Goal: Find specific page/section: Find specific page/section

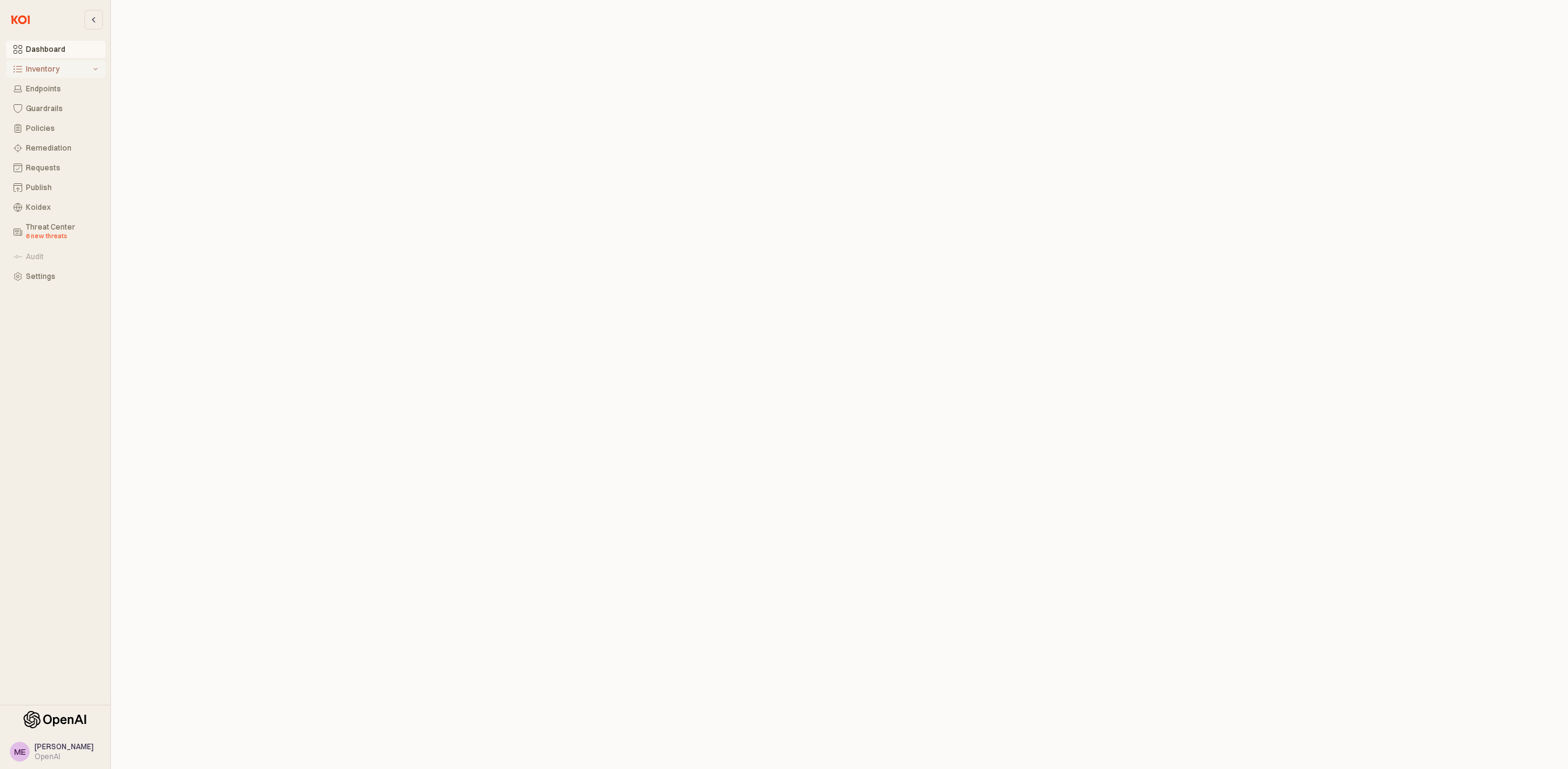
click at [51, 76] on button "Inventory" at bounding box center [56, 68] width 99 height 17
click at [49, 87] on div "All Items" at bounding box center [61, 88] width 72 height 8
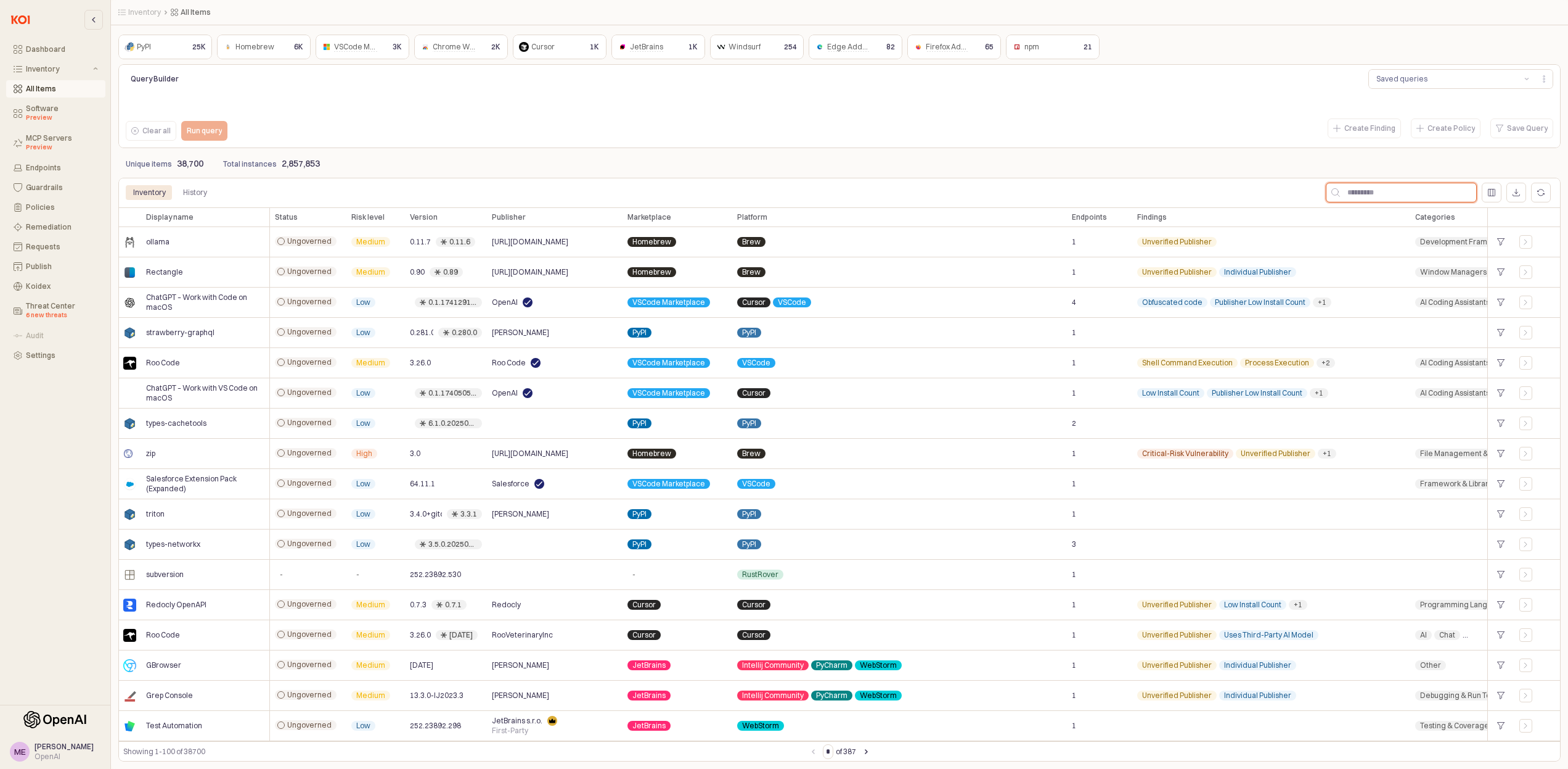
click at [1359, 188] on input "App Frame" at bounding box center [1409, 192] width 137 height 18
type input "**"
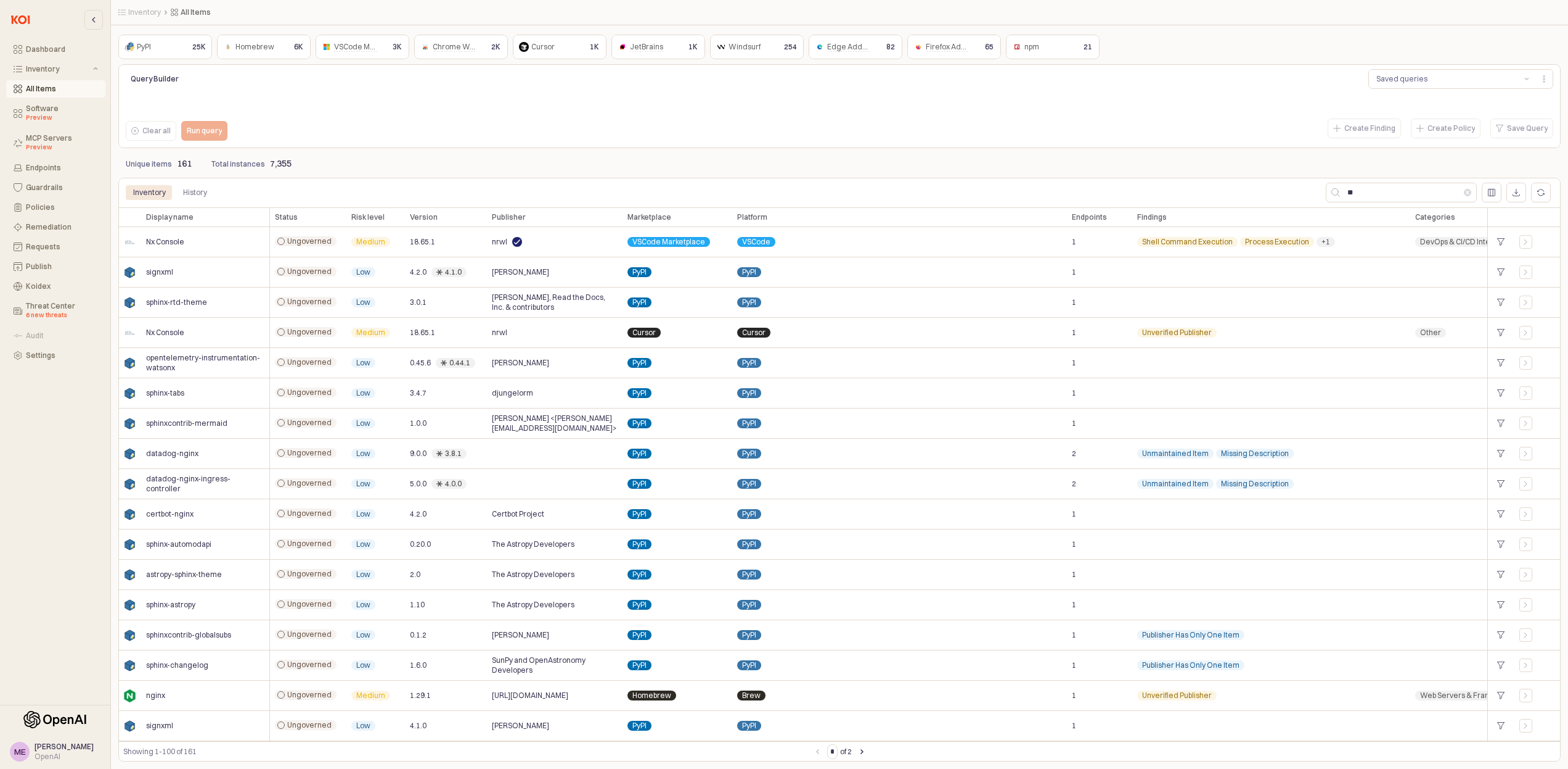
click at [1074, 49] on div "npm npm" at bounding box center [1042, 46] width 64 height 15
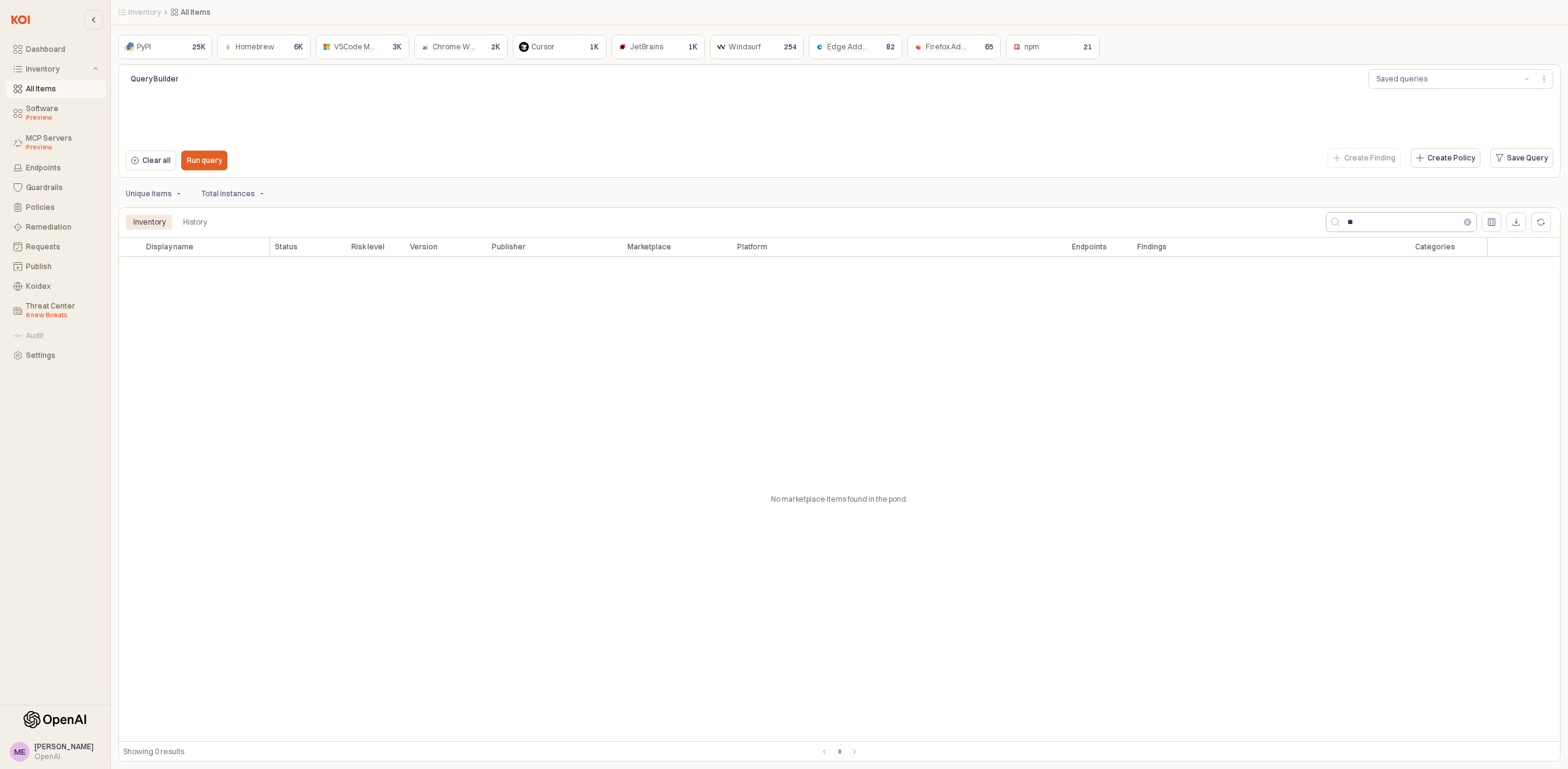
click at [1464, 225] on button "Clear" at bounding box center [1468, 222] width 7 height 7
click at [473, 172] on div "Clear all Run query" at bounding box center [421, 159] width 599 height 25
click at [202, 221] on div "History" at bounding box center [195, 222] width 24 height 15
click at [153, 192] on div "Inventory" at bounding box center [149, 195] width 33 height 15
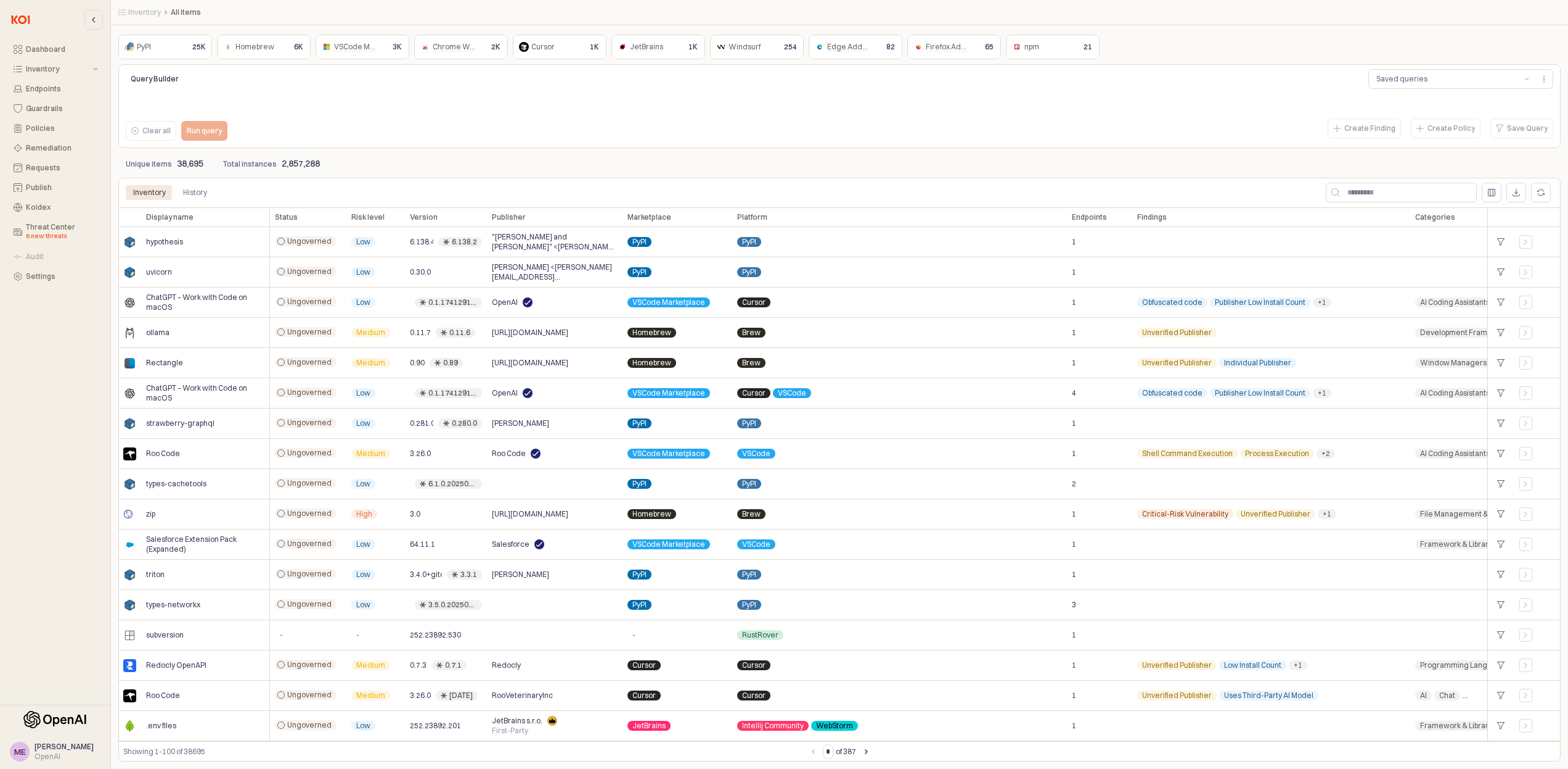
click at [1040, 51] on div "npm" at bounding box center [1027, 47] width 34 height 13
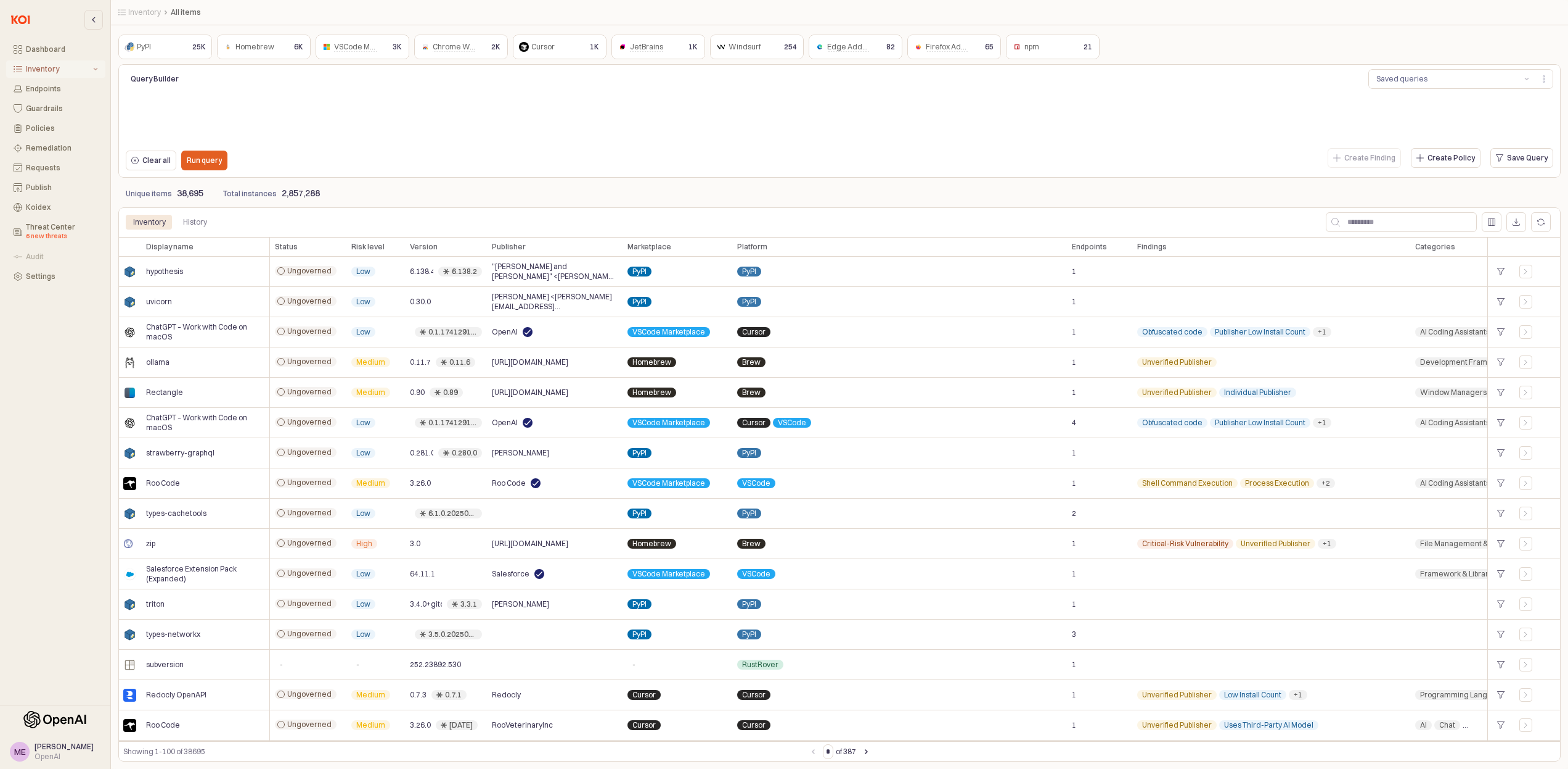
click at [53, 73] on div "Inventory" at bounding box center [57, 68] width 65 height 8
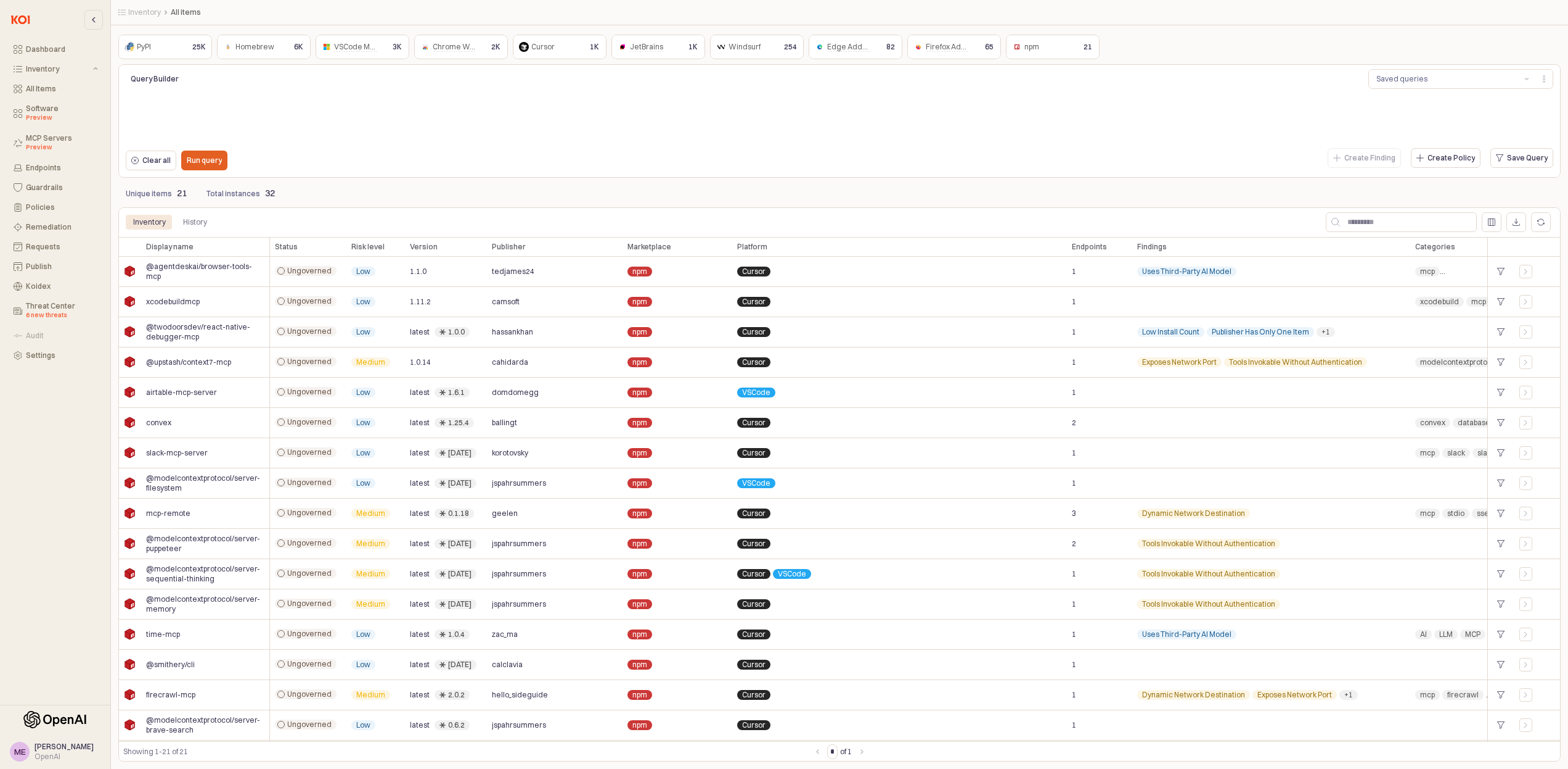
click at [387, 175] on div "Query Builder Saved queries Clear all Run query Create Finding Create Policy Sa…" at bounding box center [840, 120] width 1442 height 114
